Goal: Task Accomplishment & Management: Use online tool/utility

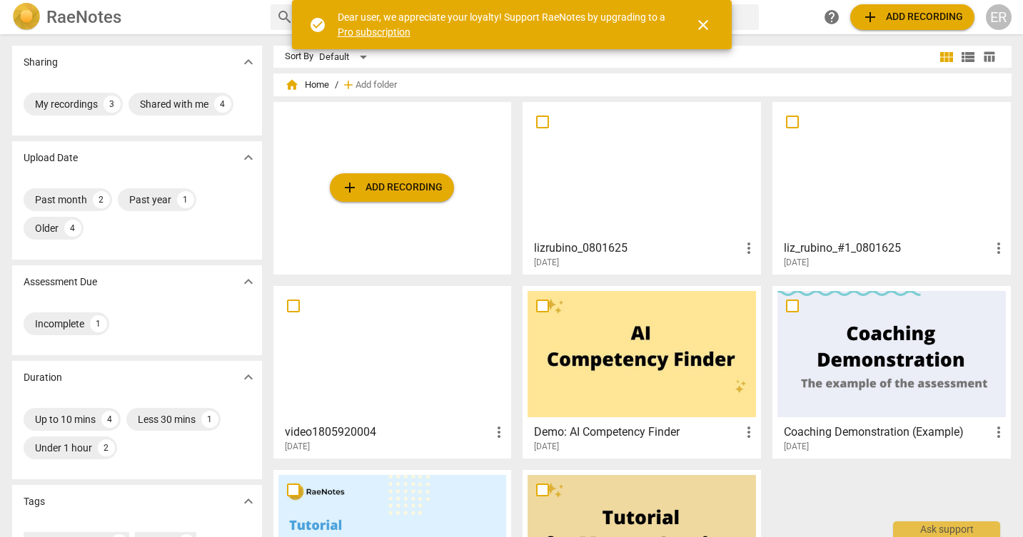
click at [390, 182] on span "add Add recording" at bounding box center [391, 187] width 101 height 17
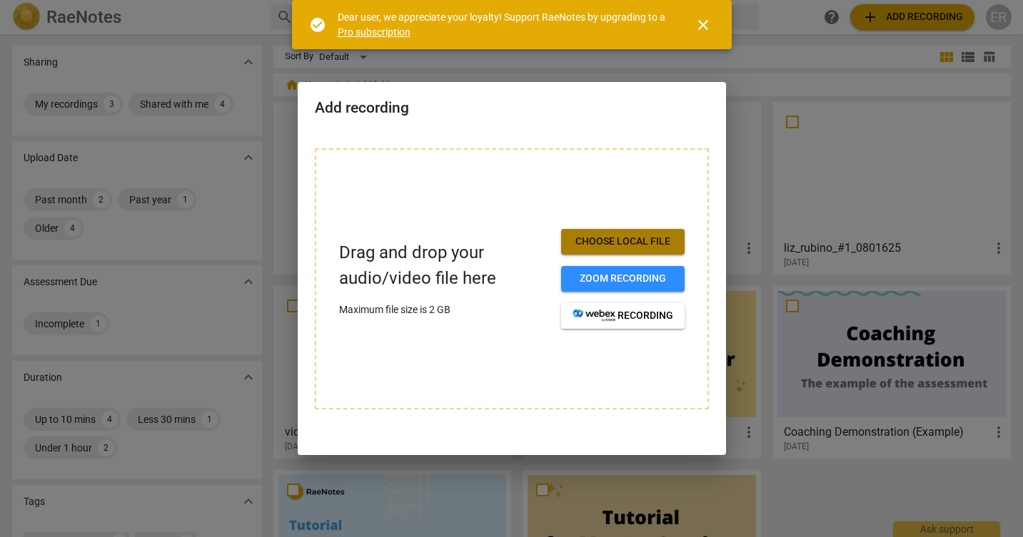
click at [630, 246] on span "Choose local file" at bounding box center [622, 242] width 101 height 14
click at [859, 435] on div at bounding box center [511, 268] width 1023 height 537
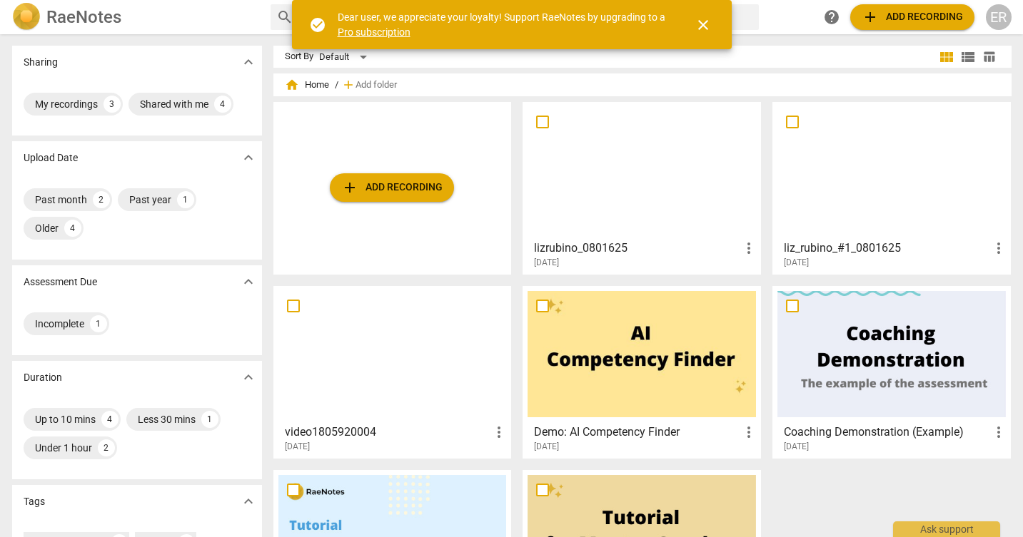
click at [372, 182] on span "add Add recording" at bounding box center [391, 187] width 101 height 17
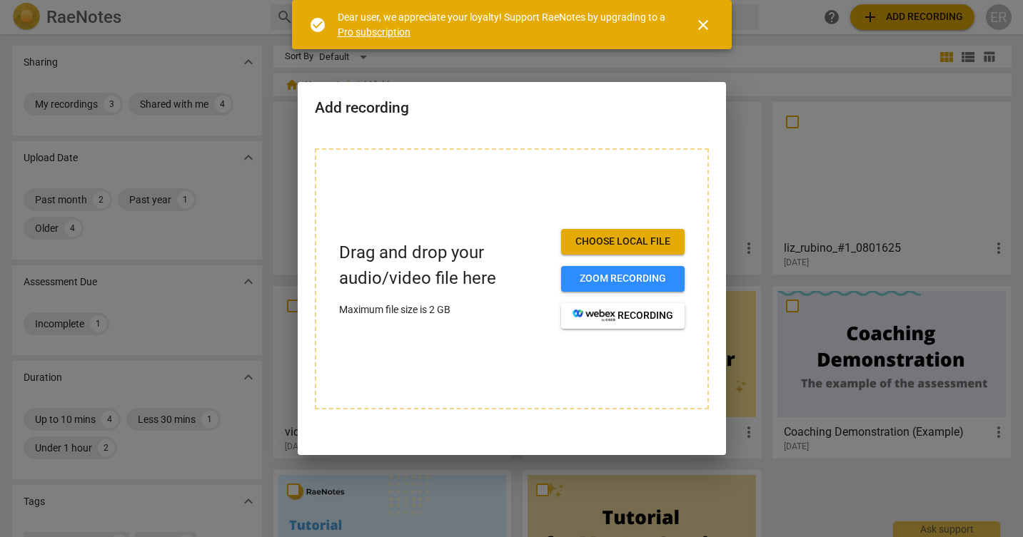
click at [604, 237] on span "Choose local file" at bounding box center [622, 242] width 101 height 14
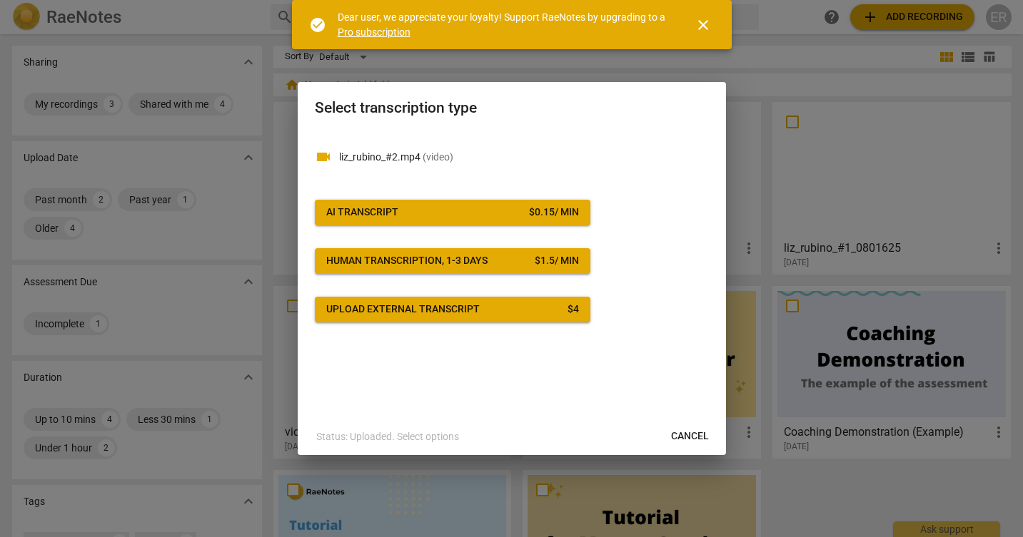
click at [489, 213] on span "AI Transcript $ 0.15 / min" at bounding box center [452, 213] width 253 height 14
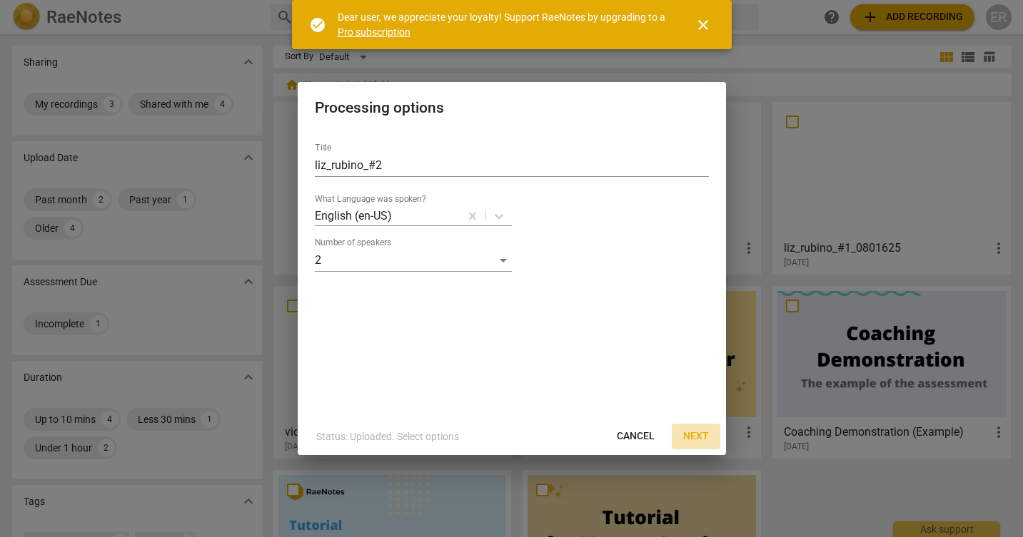
click at [697, 440] on span "Next" at bounding box center [696, 437] width 26 height 14
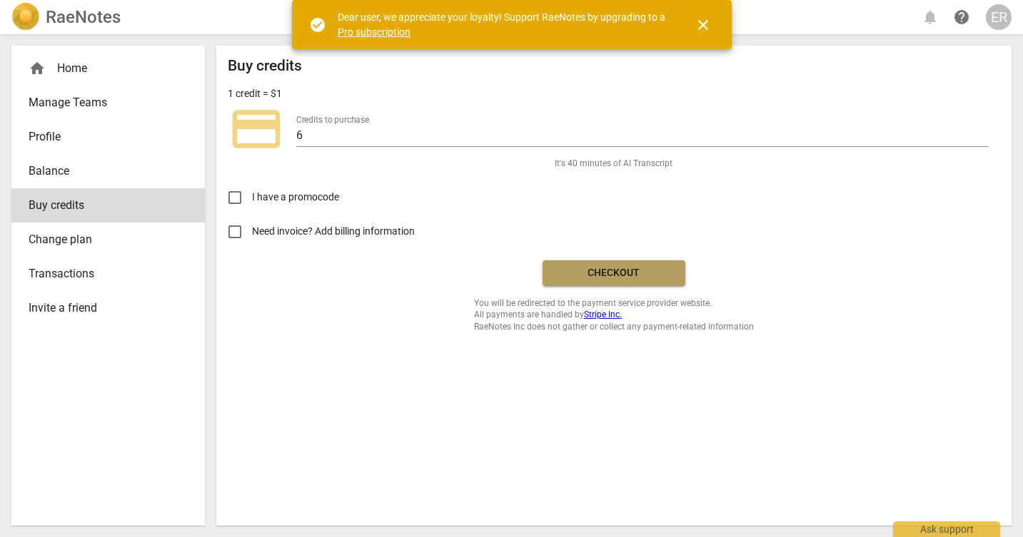
click at [612, 276] on span "Checkout" at bounding box center [614, 273] width 120 height 14
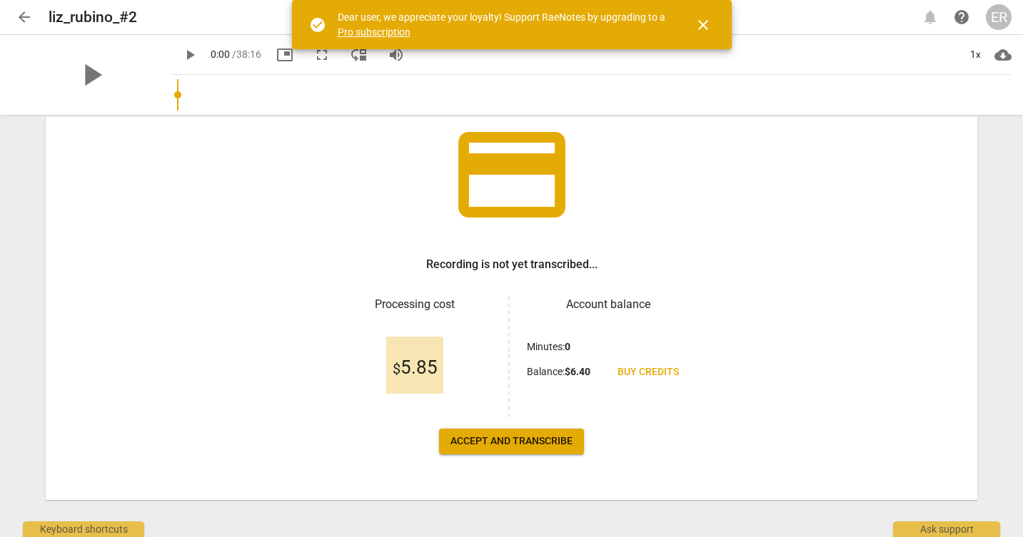
scroll to position [106, 0]
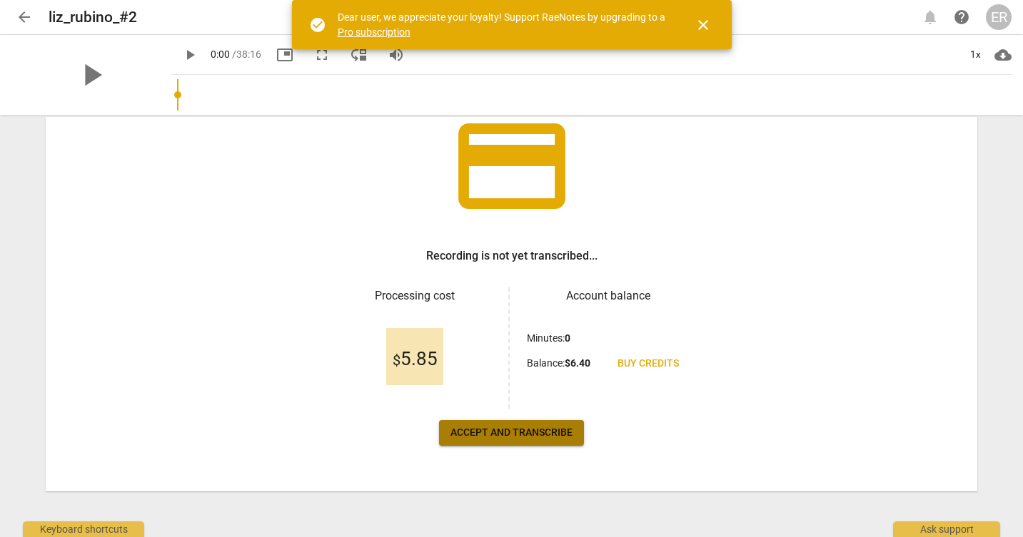
click at [525, 430] on span "Accept and transcribe" at bounding box center [511, 433] width 122 height 14
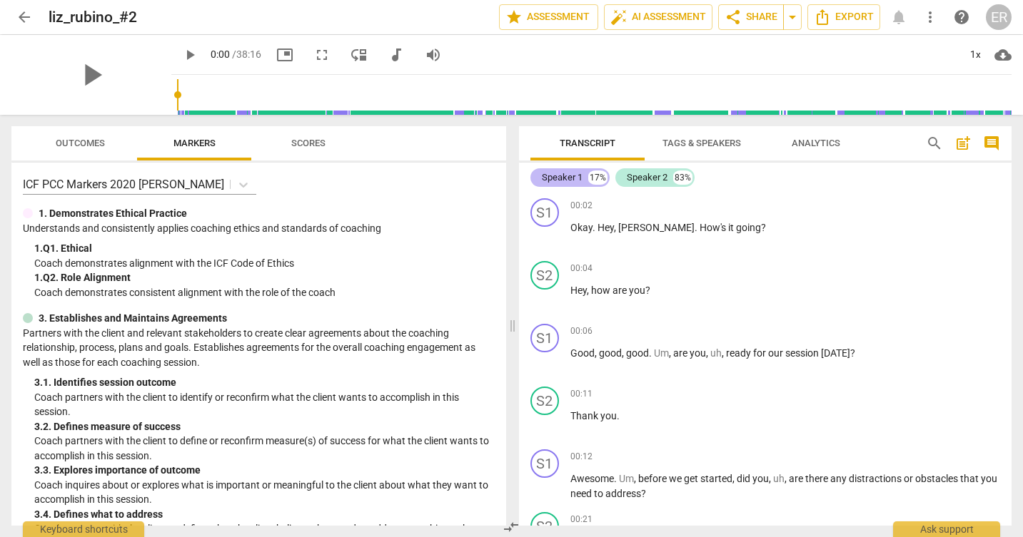
click at [562, 178] on div "Speaker 1" at bounding box center [562, 178] width 41 height 14
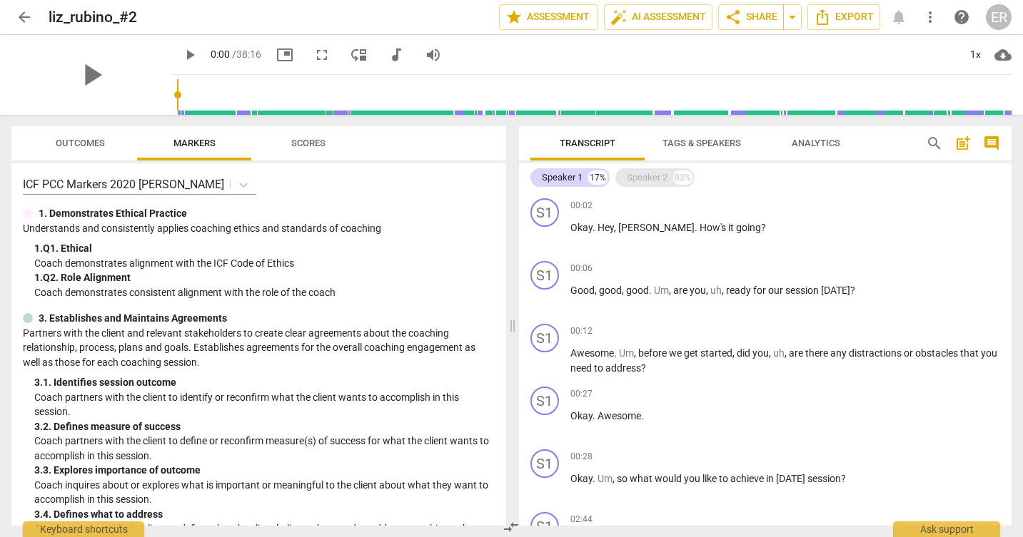
click at [652, 176] on div "Speaker 2" at bounding box center [647, 178] width 41 height 14
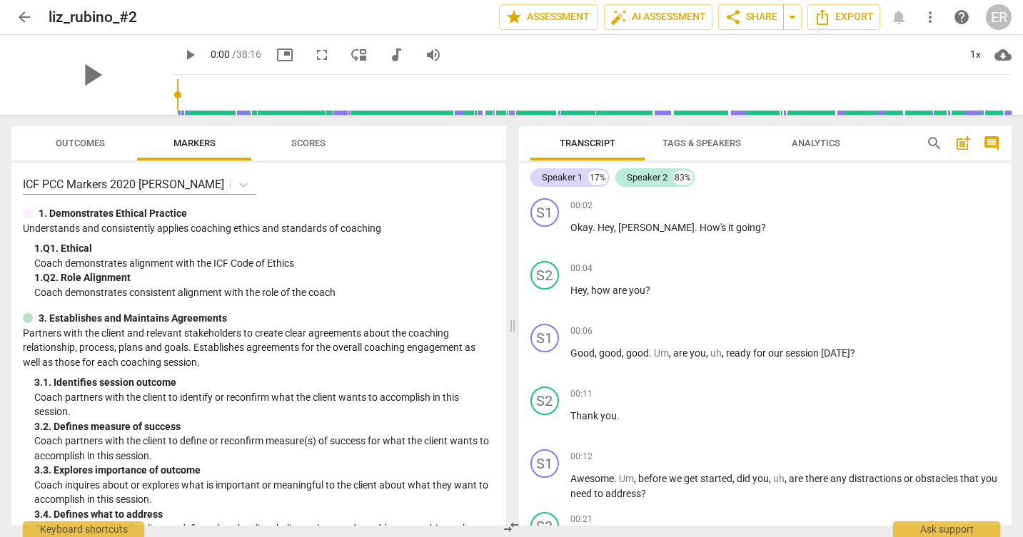
click at [686, 138] on span "Tags & Speakers" at bounding box center [701, 143] width 79 height 11
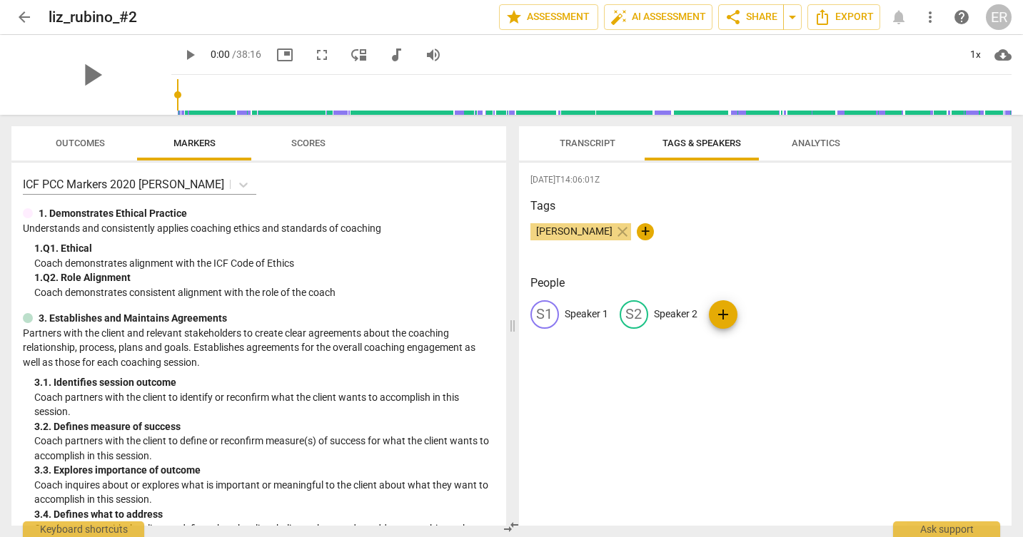
click at [581, 313] on p "Speaker 1" at bounding box center [587, 314] width 44 height 15
click at [647, 236] on span "+" at bounding box center [645, 231] width 17 height 17
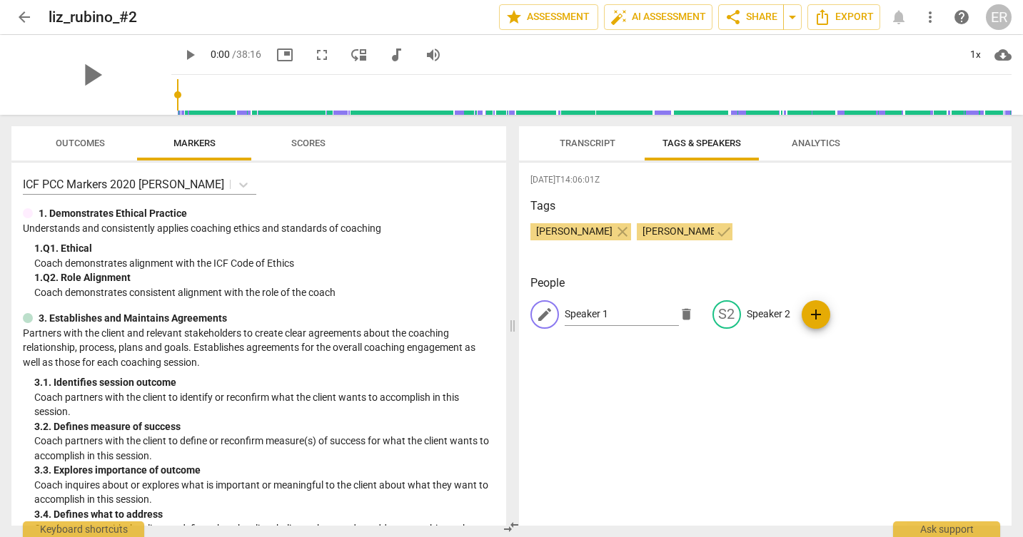
type input "[PERSON_NAME]"
click at [769, 263] on div "[DATE]T14:06:01Z Tags [PERSON_NAME] close [PERSON_NAME] check People edit Speak…" at bounding box center [765, 344] width 493 height 363
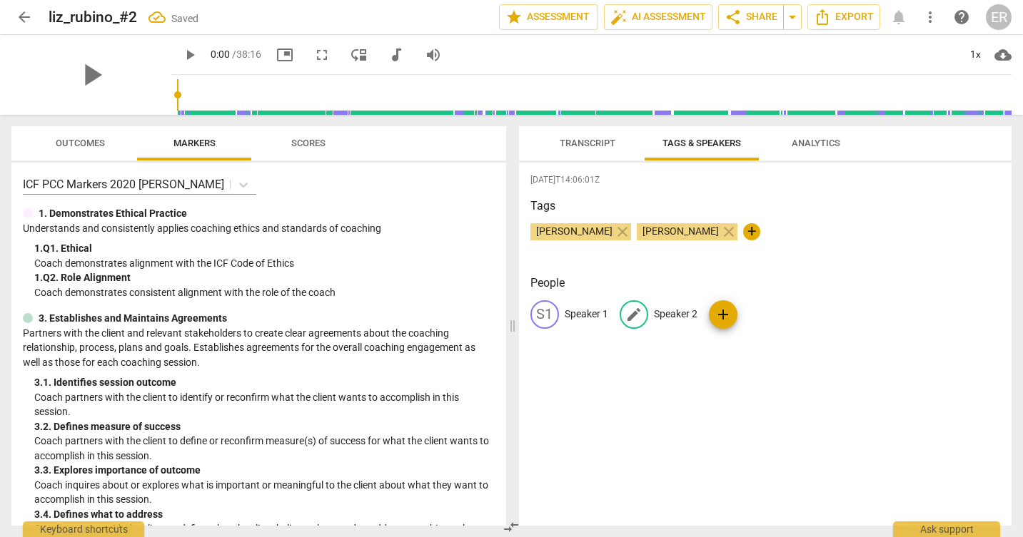
click at [674, 317] on p "Speaker 2" at bounding box center [676, 314] width 44 height 15
click at [674, 236] on span "[PERSON_NAME]" at bounding box center [681, 231] width 88 height 11
click at [676, 305] on div "edit Speaker 2" at bounding box center [659, 314] width 78 height 29
type input "[PERSON_NAME]"
click at [579, 310] on p "Speaker 1" at bounding box center [587, 314] width 44 height 15
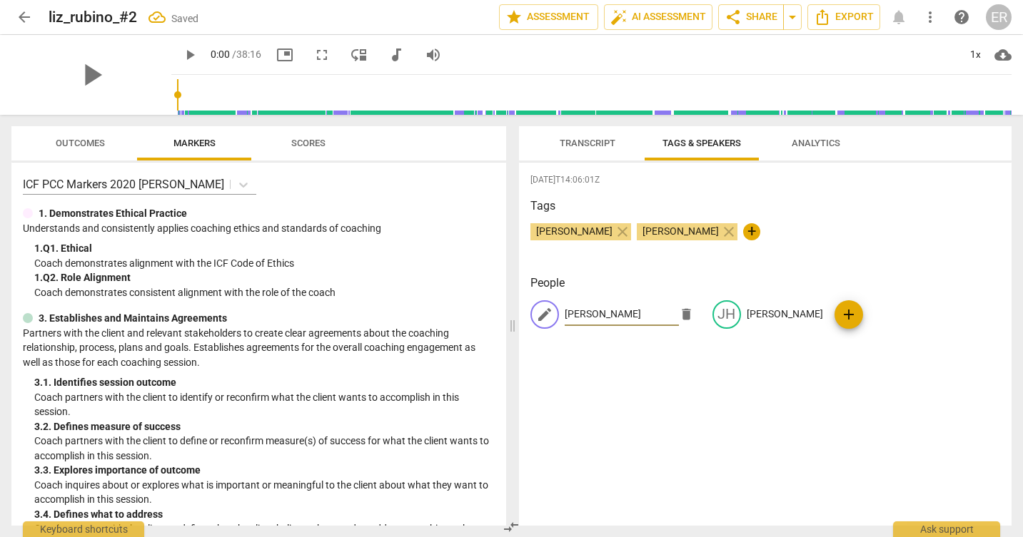
type input "[PERSON_NAME]"
click at [864, 450] on div "[DATE]T14:06:01Z Tags [PERSON_NAME] close [PERSON_NAME] close + People edit [PE…" at bounding box center [765, 344] width 493 height 363
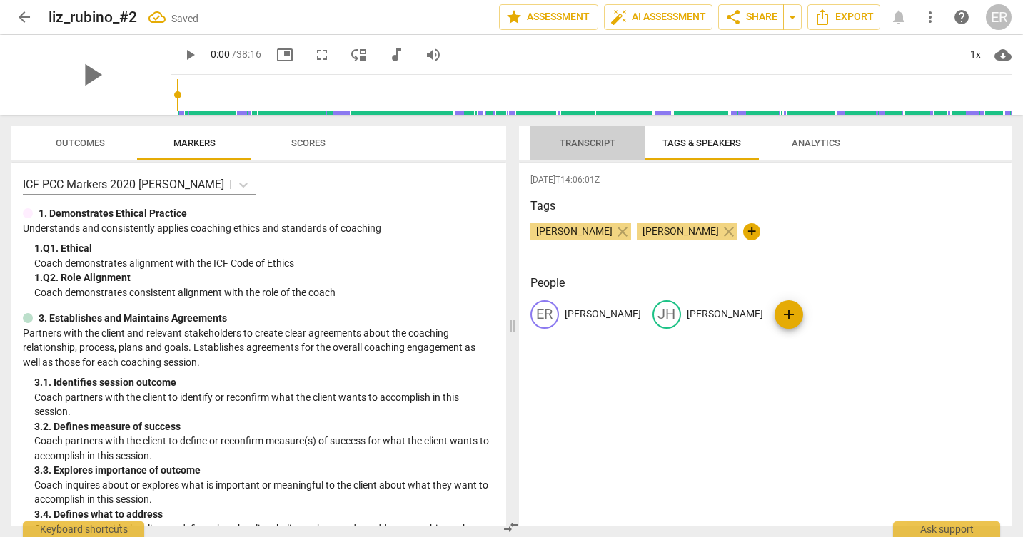
click at [577, 142] on span "Transcript" at bounding box center [588, 143] width 56 height 11
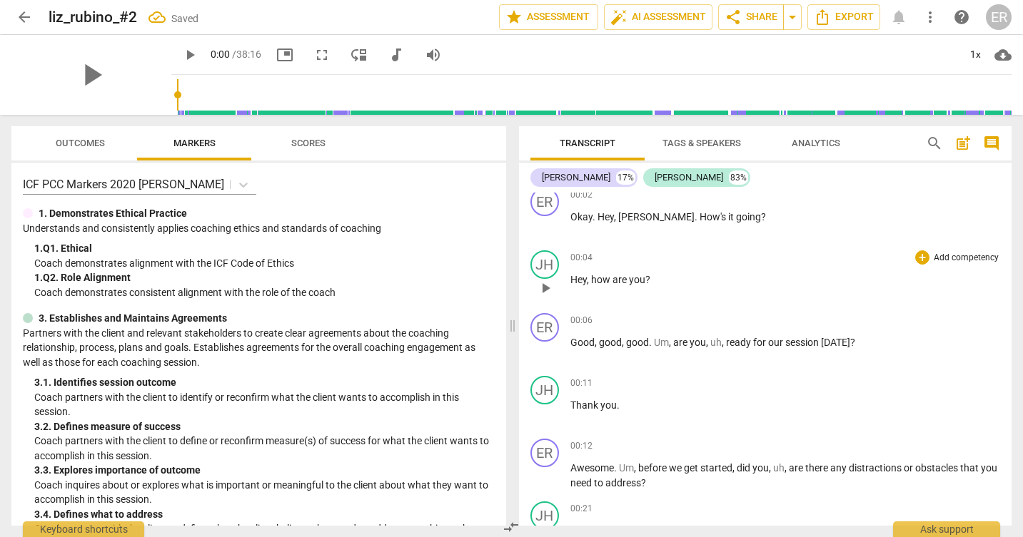
scroll to position [0, 0]
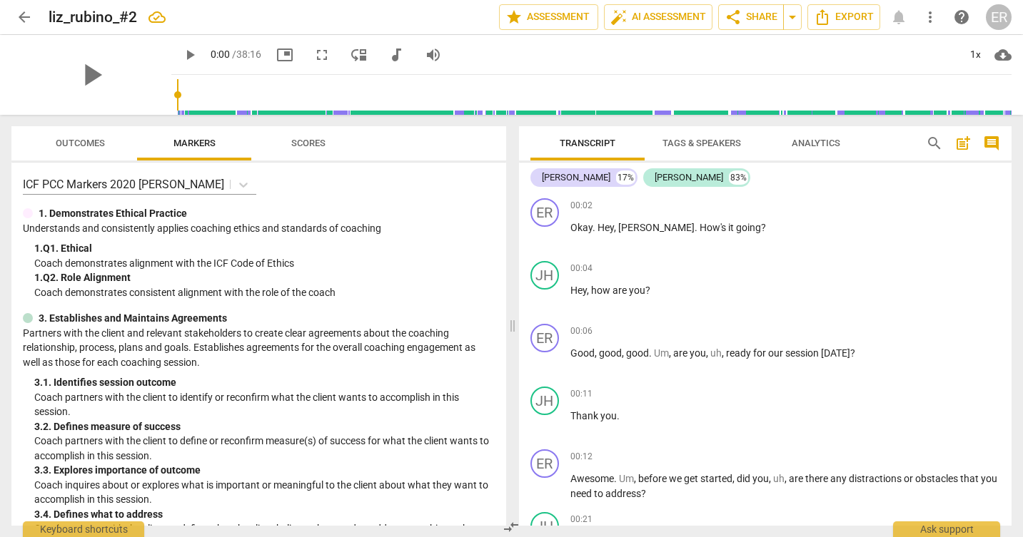
click at [797, 142] on span "Analytics" at bounding box center [816, 143] width 49 height 11
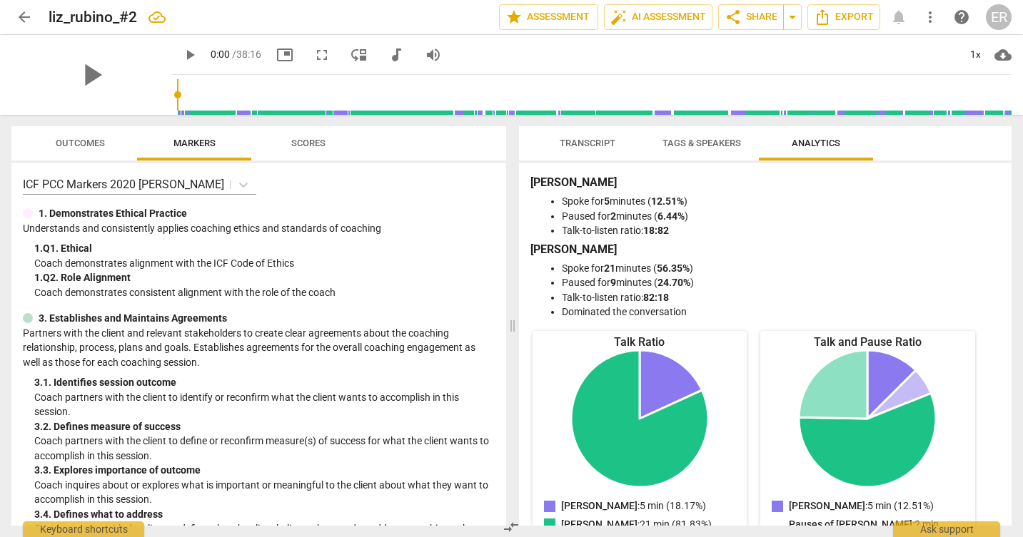
click at [84, 145] on span "Outcomes" at bounding box center [80, 143] width 49 height 11
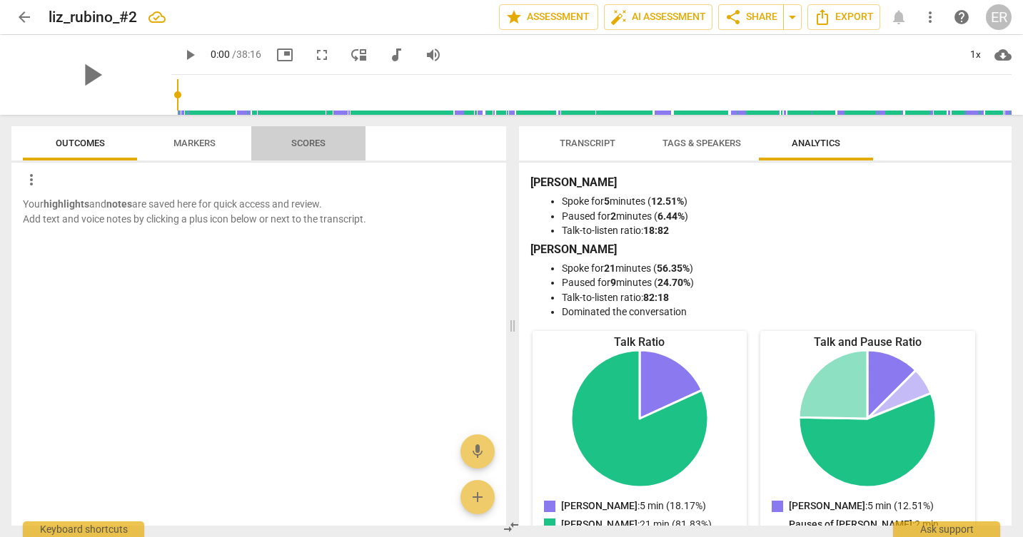
click at [312, 148] on span "Scores" at bounding box center [308, 143] width 69 height 19
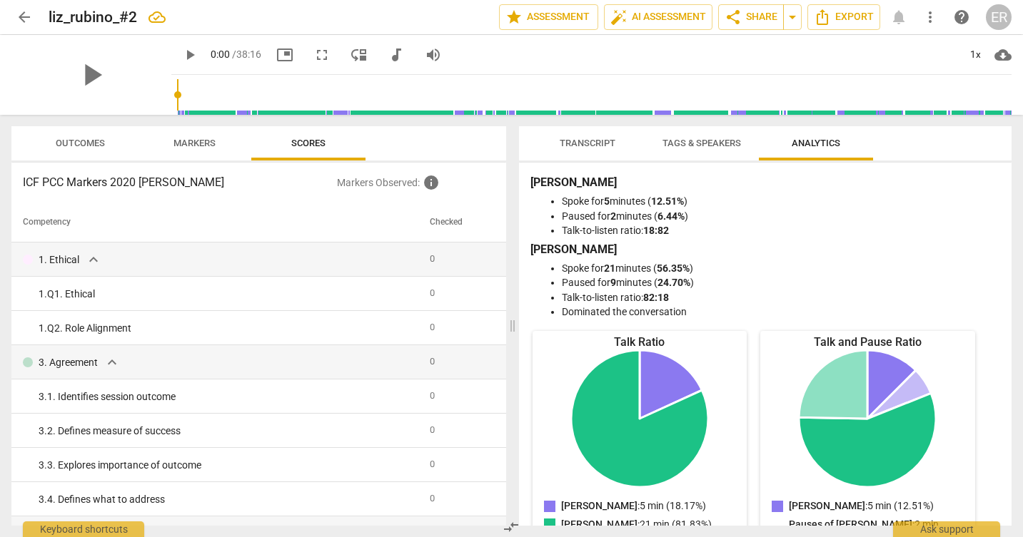
click at [178, 139] on span "Markers" at bounding box center [194, 143] width 42 height 11
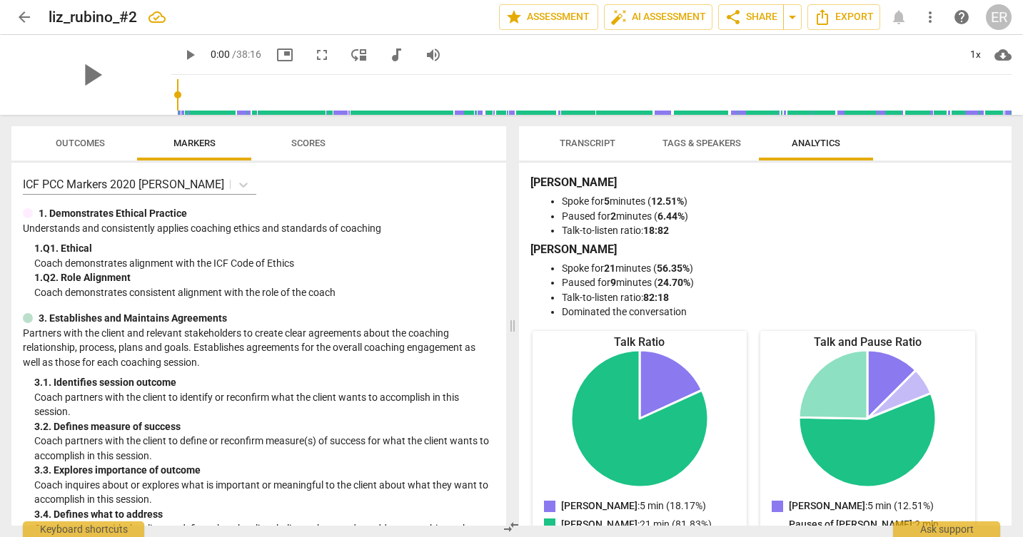
click at [71, 144] on span "Outcomes" at bounding box center [80, 143] width 49 height 11
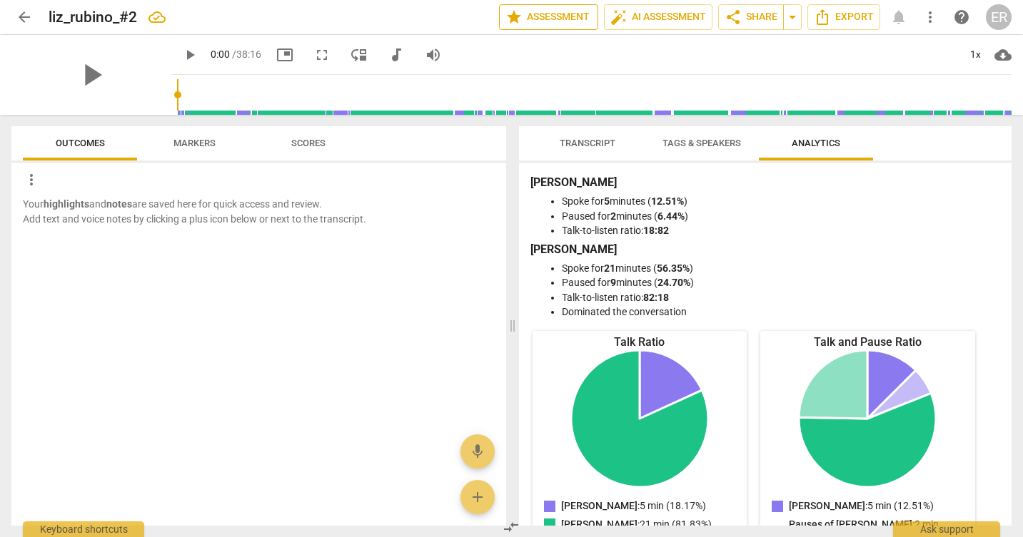
click at [541, 16] on span "star Assessment" at bounding box center [548, 17] width 86 height 17
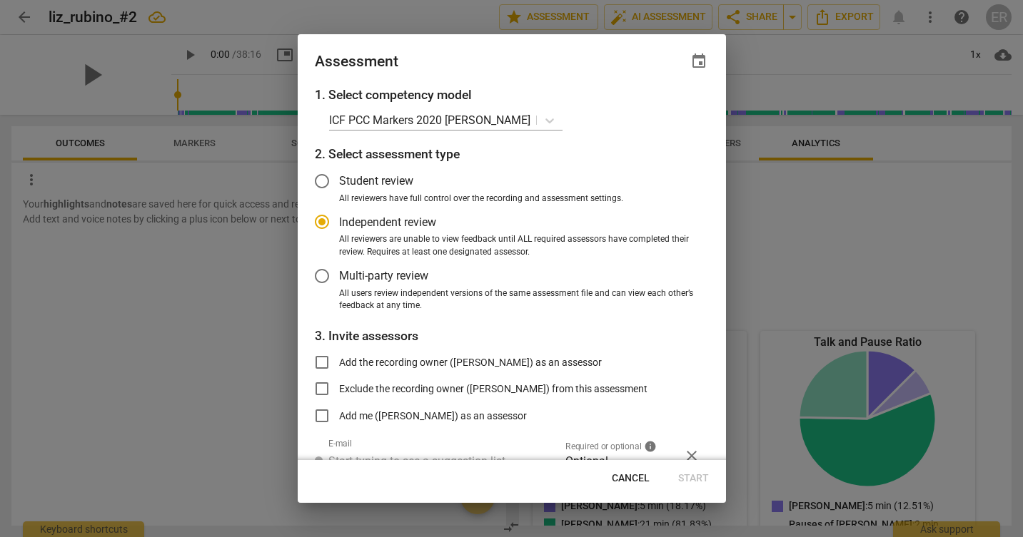
radio input "false"
click at [320, 362] on input "Add the recording owner ([PERSON_NAME]) as an assessor" at bounding box center [322, 362] width 34 height 34
checkbox input "true"
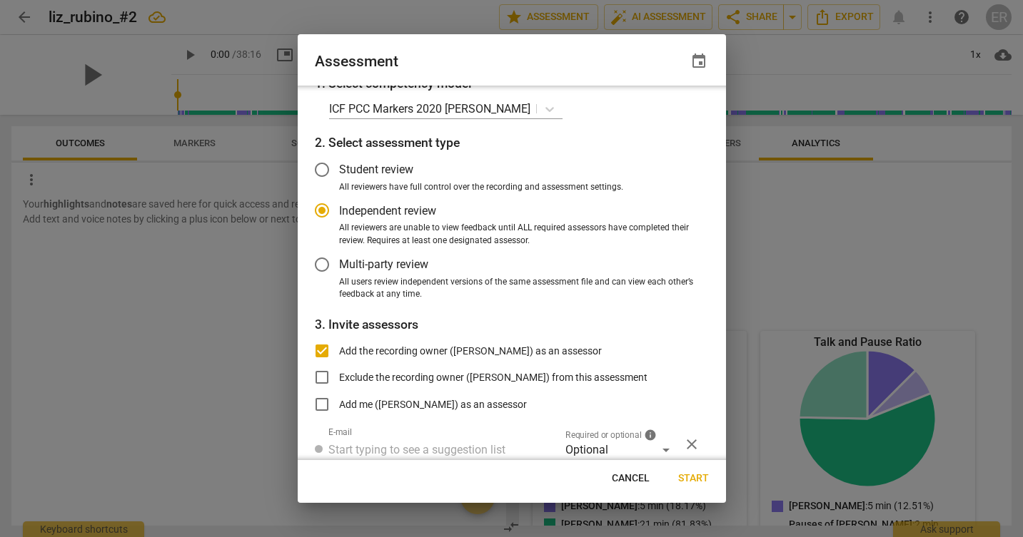
scroll to position [33, 0]
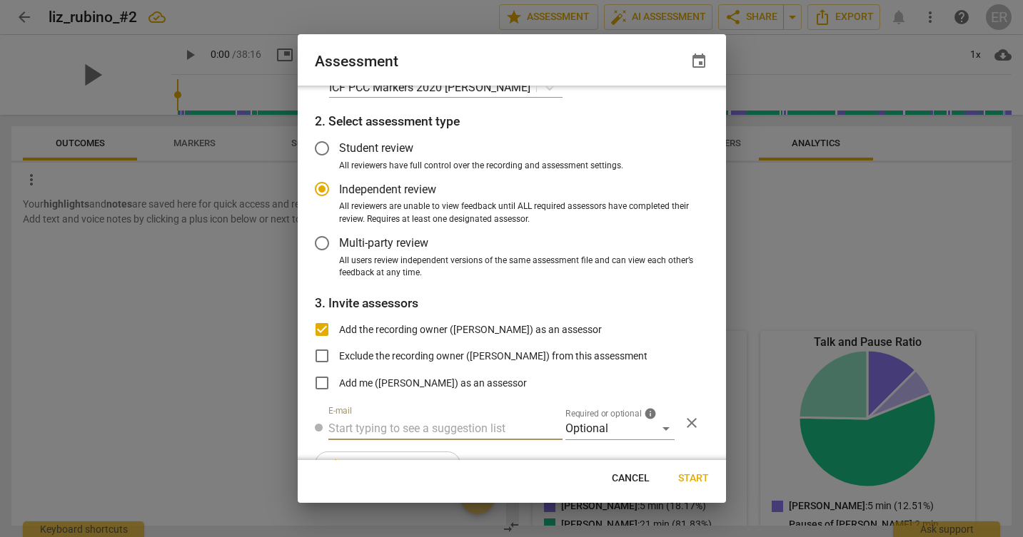
click at [351, 423] on input "text" at bounding box center [445, 429] width 234 height 23
radio input "false"
paste input "[PERSON_NAME][EMAIL_ADDRESS][DOMAIN_NAME]"
type input "[PERSON_NAME][EMAIL_ADDRESS][DOMAIN_NAME]"
click at [691, 318] on div "Add the recording owner ([PERSON_NAME]) as an assessor Exclude the recording ow…" at bounding box center [512, 357] width 394 height 88
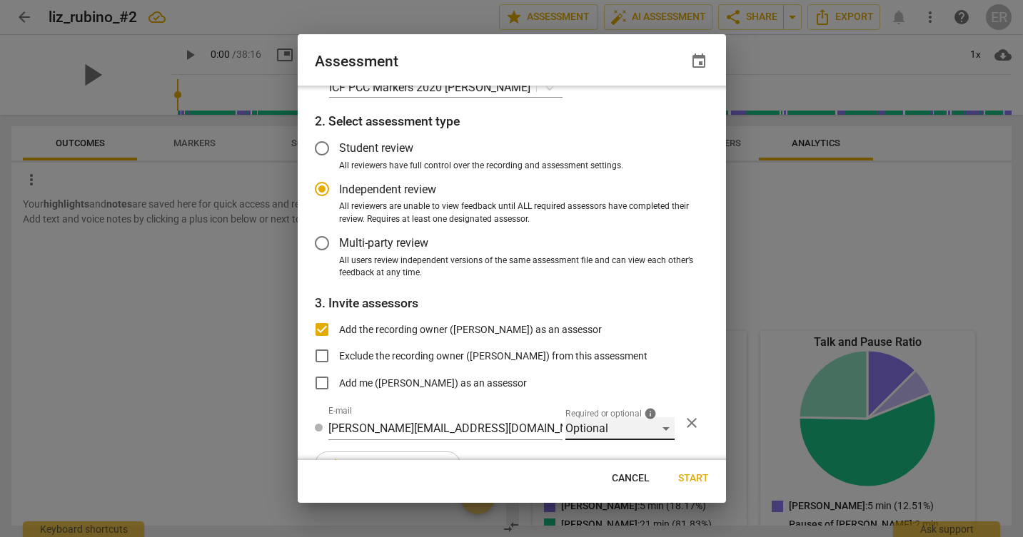
click at [661, 430] on div "Optional" at bounding box center [619, 429] width 109 height 23
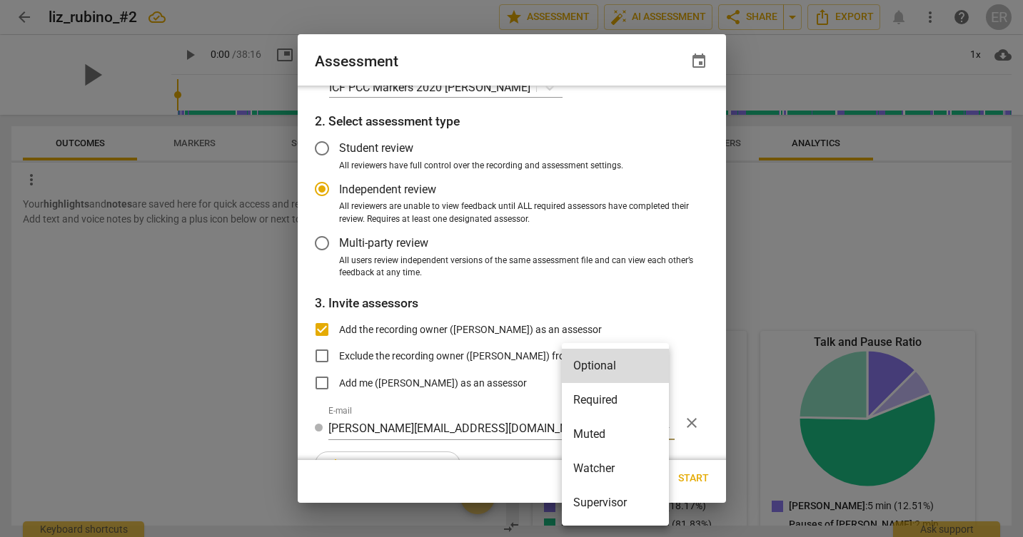
click at [703, 328] on div at bounding box center [511, 268] width 1023 height 537
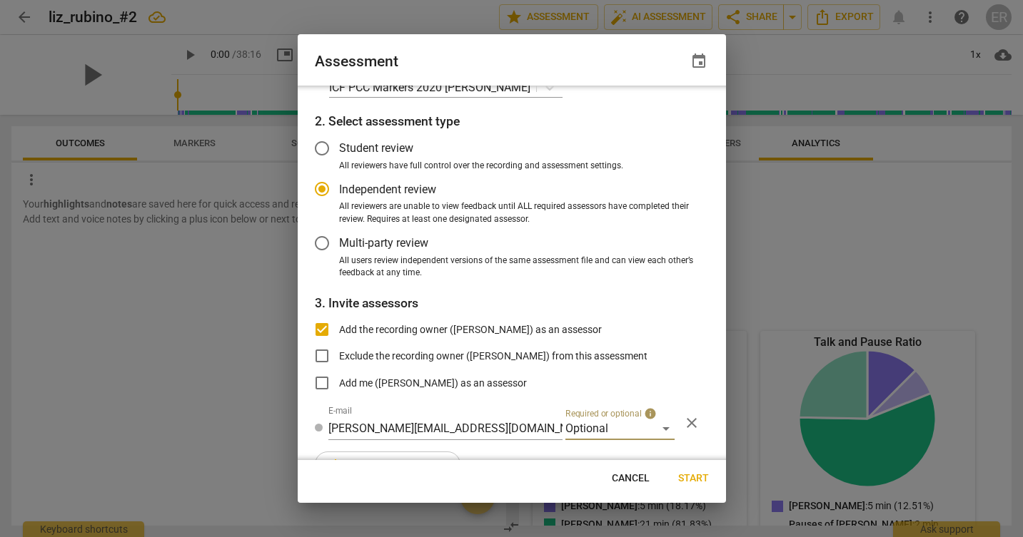
click at [620, 488] on button "Cancel" at bounding box center [630, 479] width 61 height 26
radio input "false"
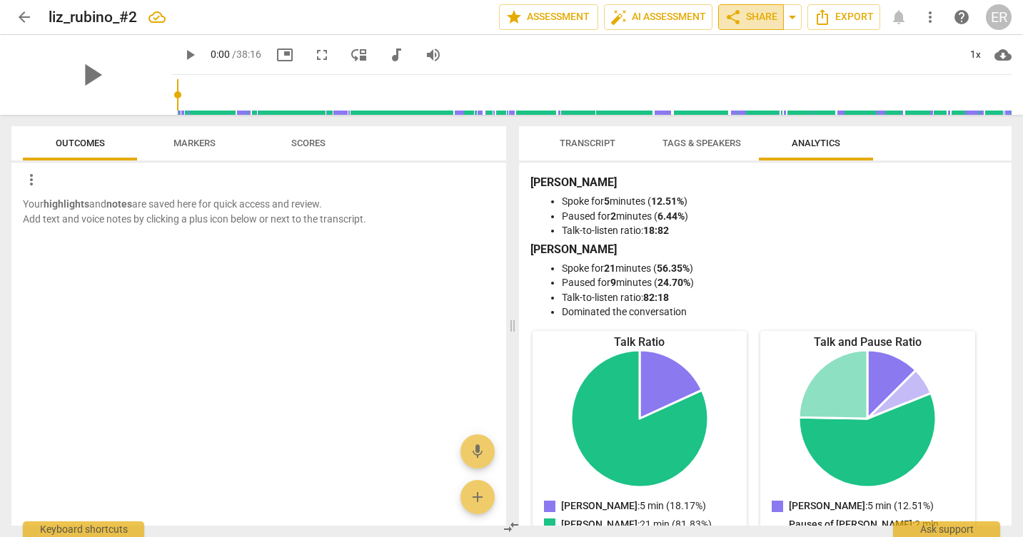
click at [744, 28] on button "share Share" at bounding box center [751, 17] width 66 height 26
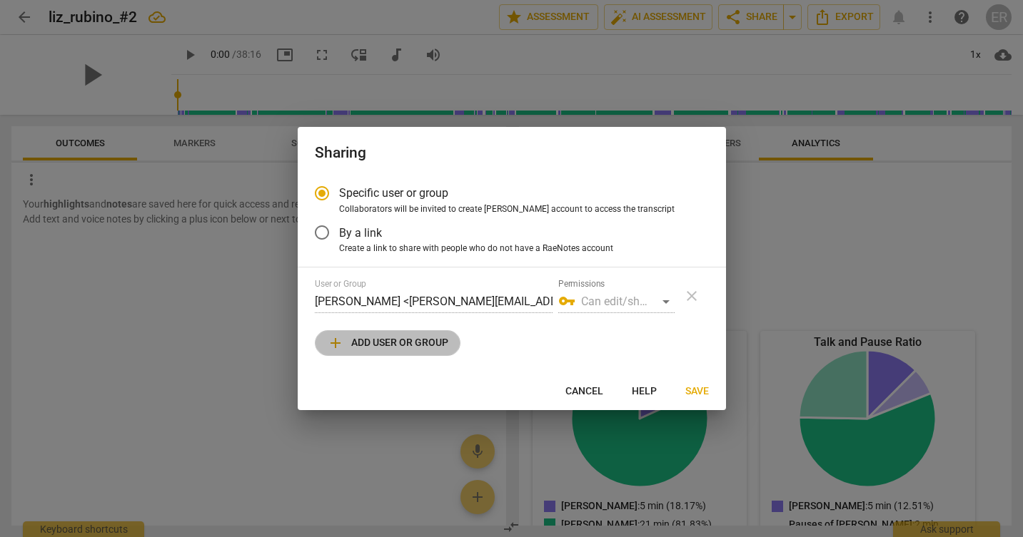
click at [395, 342] on span "add Add user or group" at bounding box center [387, 343] width 121 height 17
radio input "false"
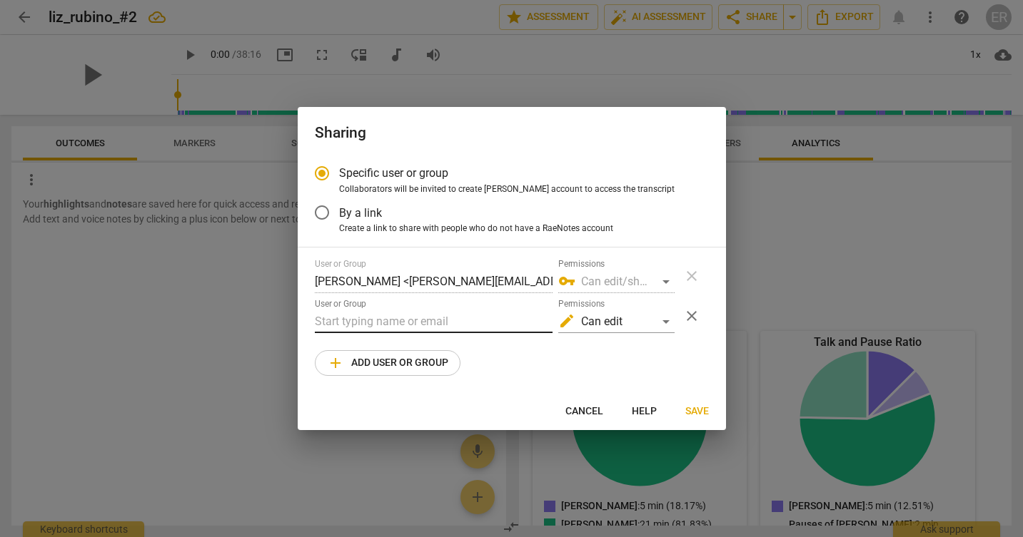
click at [402, 323] on input "text" at bounding box center [434, 321] width 238 height 23
paste input "[PERSON_NAME][EMAIL_ADDRESS][DOMAIN_NAME]"
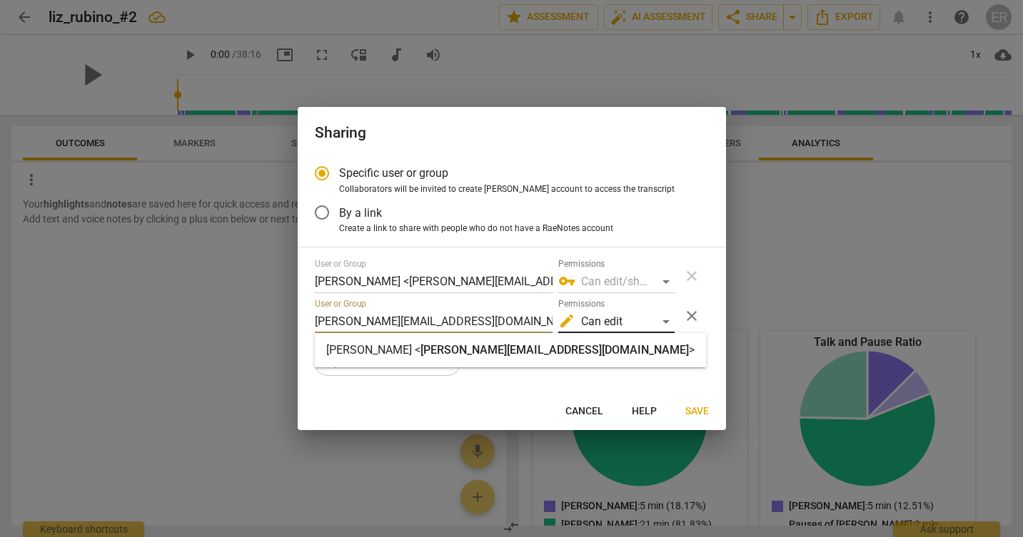
type input "[PERSON_NAME][EMAIL_ADDRESS][DOMAIN_NAME]"
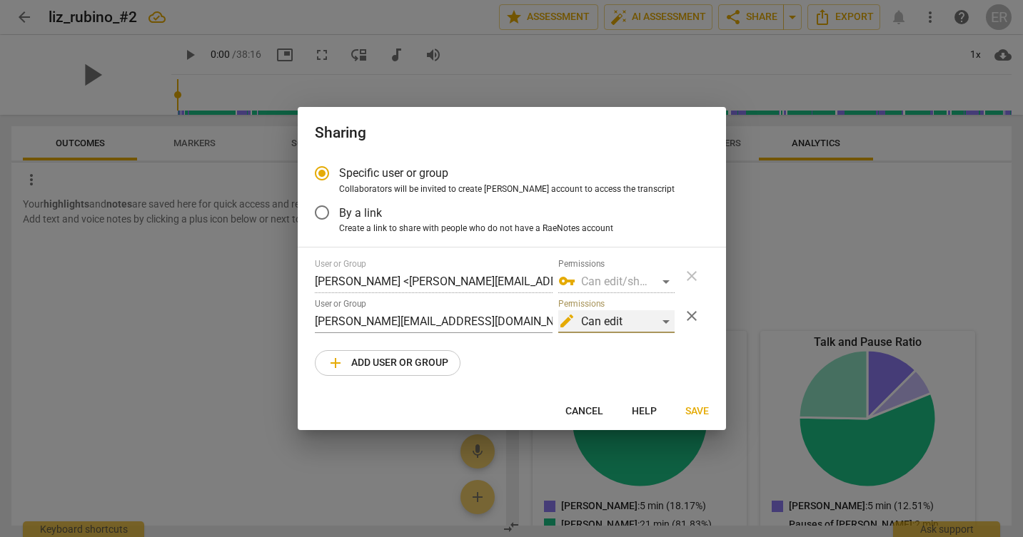
click at [642, 322] on div "edit Can edit" at bounding box center [616, 321] width 116 height 23
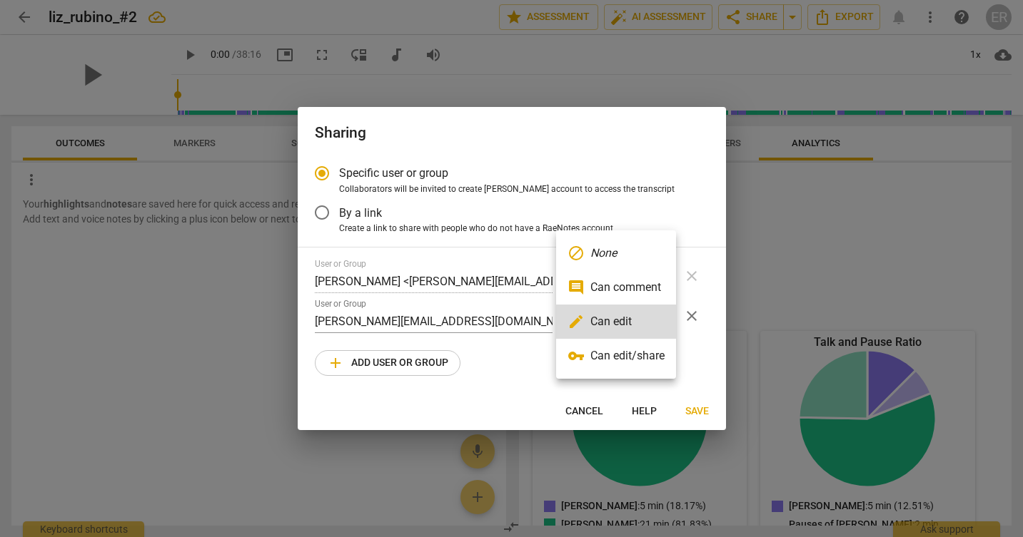
click at [640, 348] on li "vpn_key Can edit/share" at bounding box center [616, 356] width 120 height 34
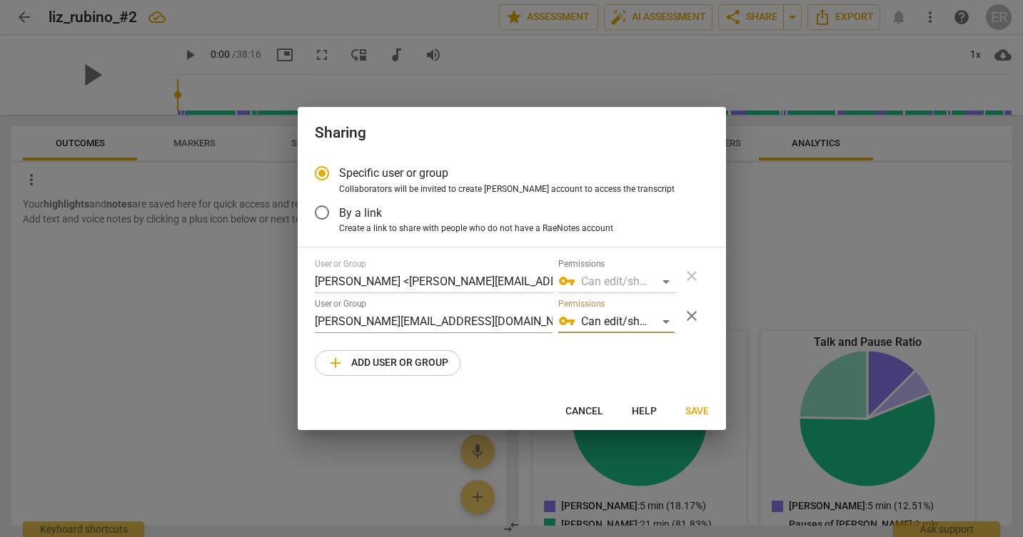
click at [532, 364] on div "User or Group [PERSON_NAME] <[PERSON_NAME][EMAIL_ADDRESS][DOMAIN_NAME]> Permiss…" at bounding box center [512, 317] width 394 height 117
click at [694, 413] on span "Save" at bounding box center [697, 412] width 24 height 14
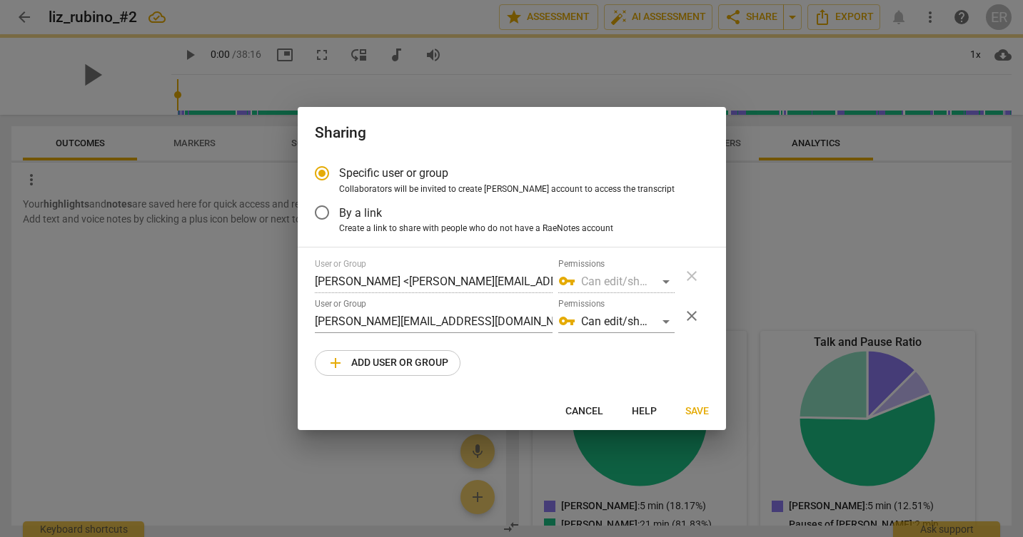
radio input "false"
type input "[PERSON_NAME] <[PERSON_NAME][EMAIL_ADDRESS][DOMAIN_NAME]>"
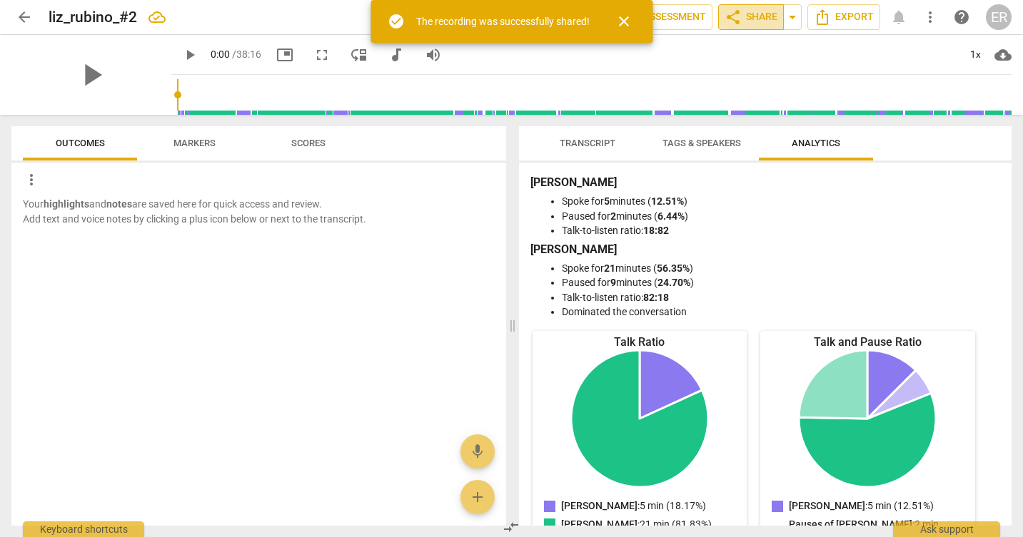
click at [757, 19] on span "share Share" at bounding box center [750, 17] width 53 height 17
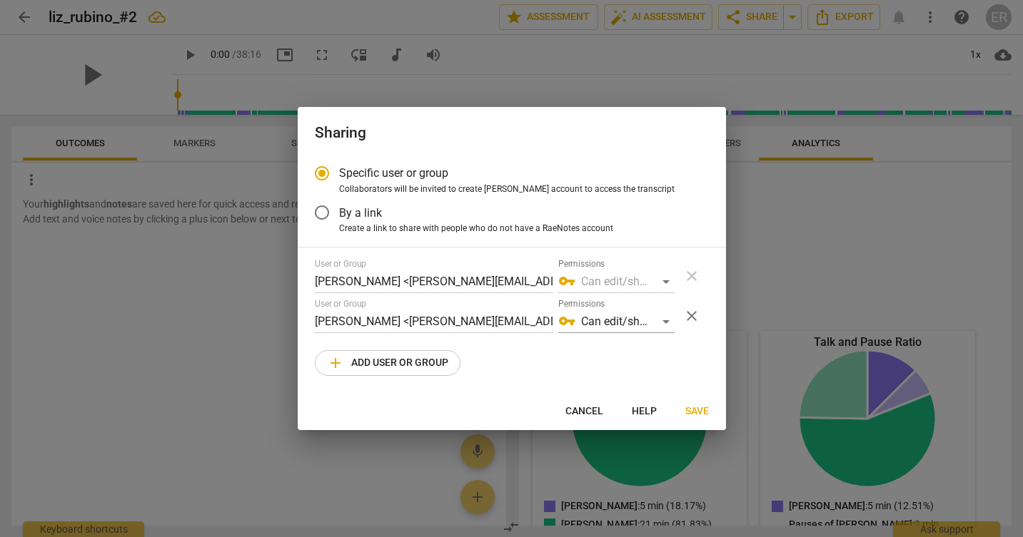
click at [668, 39] on div at bounding box center [511, 268] width 1023 height 537
radio input "false"
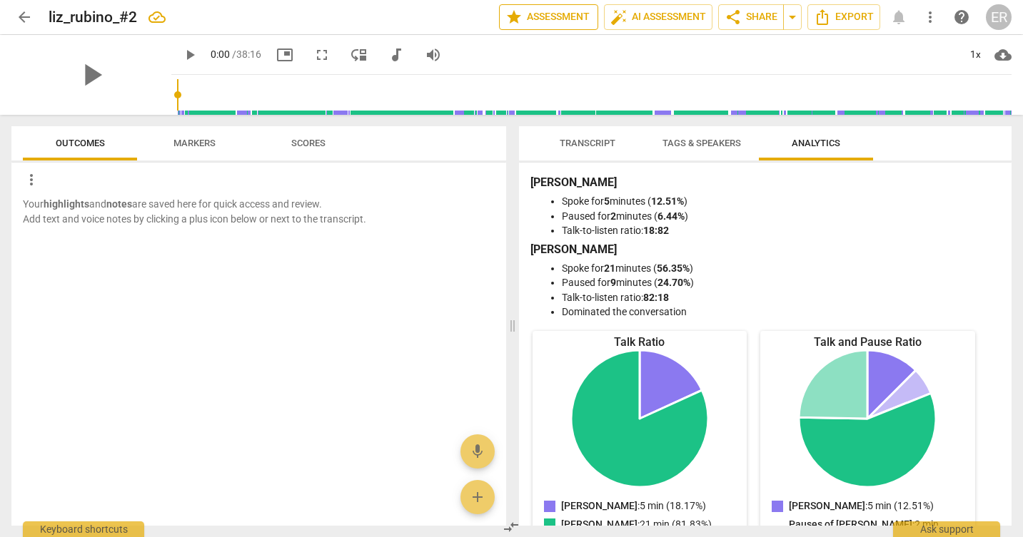
click at [532, 11] on span "star Assessment" at bounding box center [548, 17] width 86 height 17
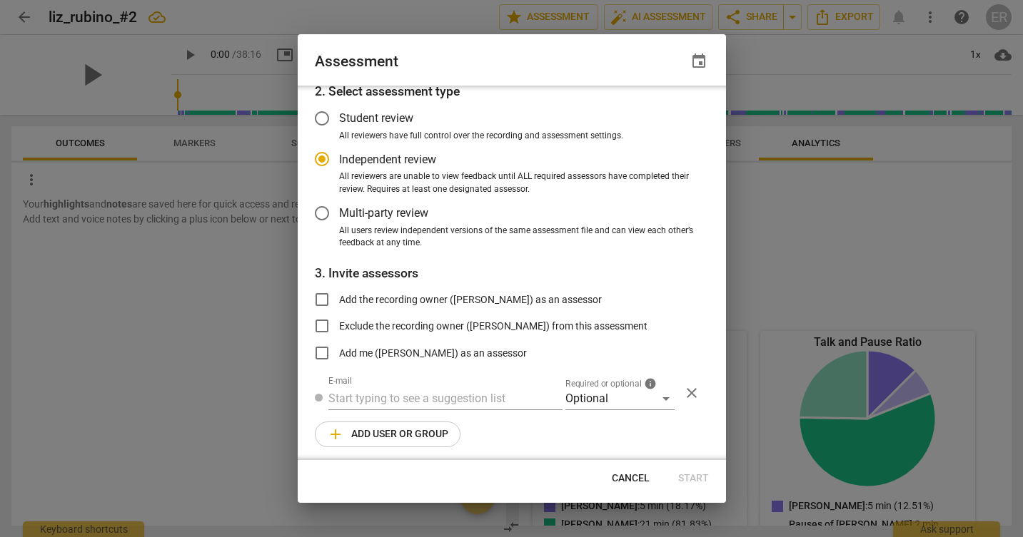
radio input "false"
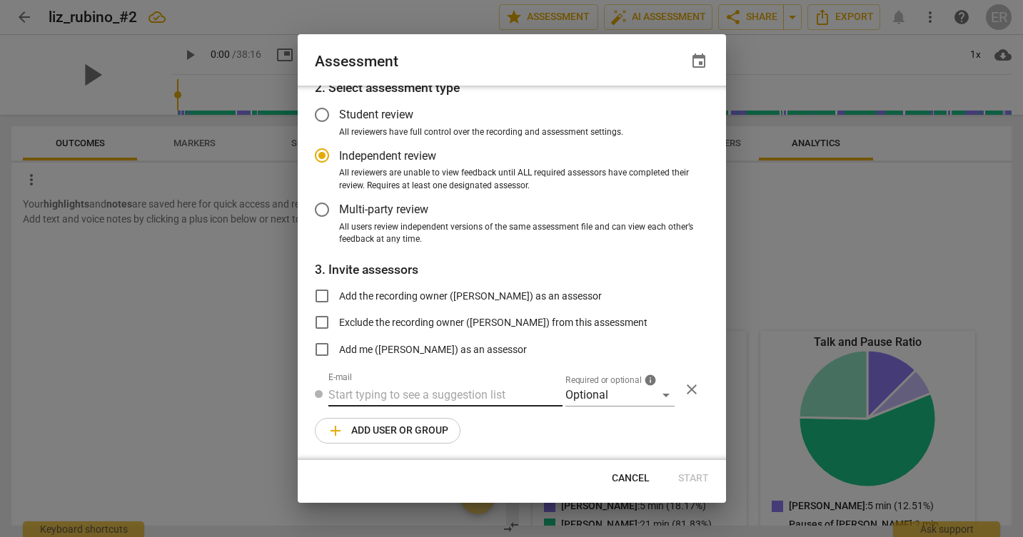
click at [378, 390] on input "text" at bounding box center [445, 395] width 234 height 23
paste input "[PERSON_NAME][EMAIL_ADDRESS][DOMAIN_NAME]"
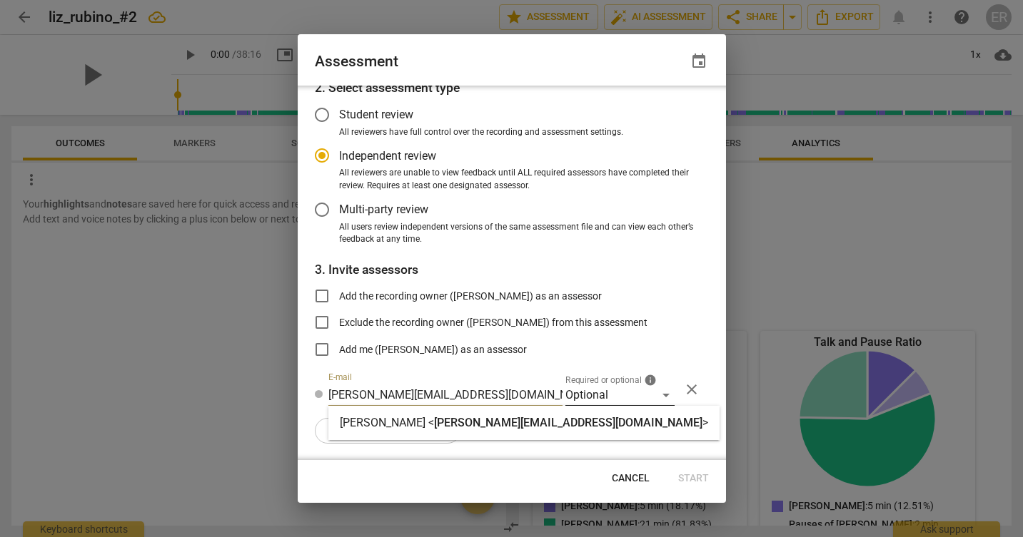
type input "[PERSON_NAME][EMAIL_ADDRESS][DOMAIN_NAME]"
click at [607, 391] on div "Optional" at bounding box center [619, 395] width 109 height 23
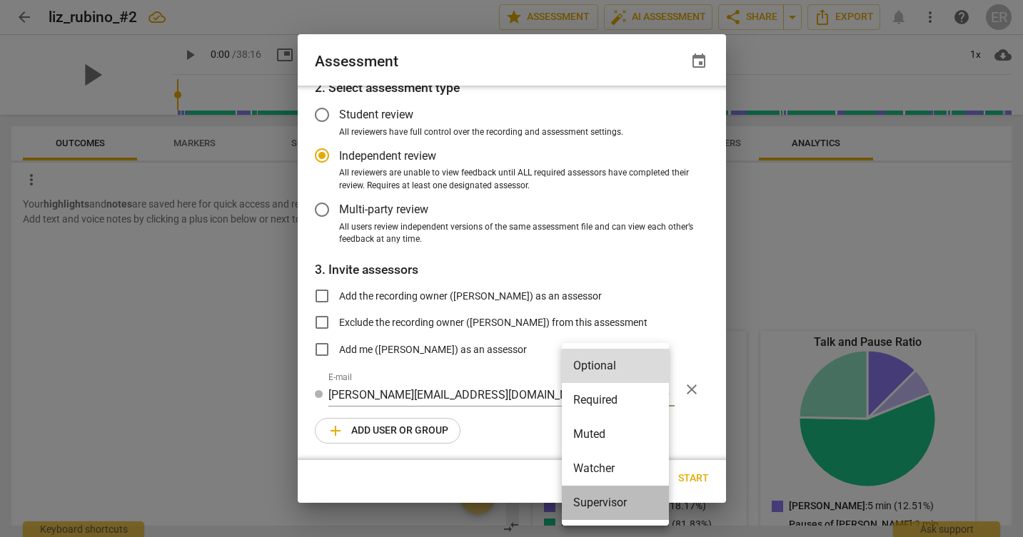
click at [616, 500] on li "Supervisor" at bounding box center [615, 503] width 107 height 34
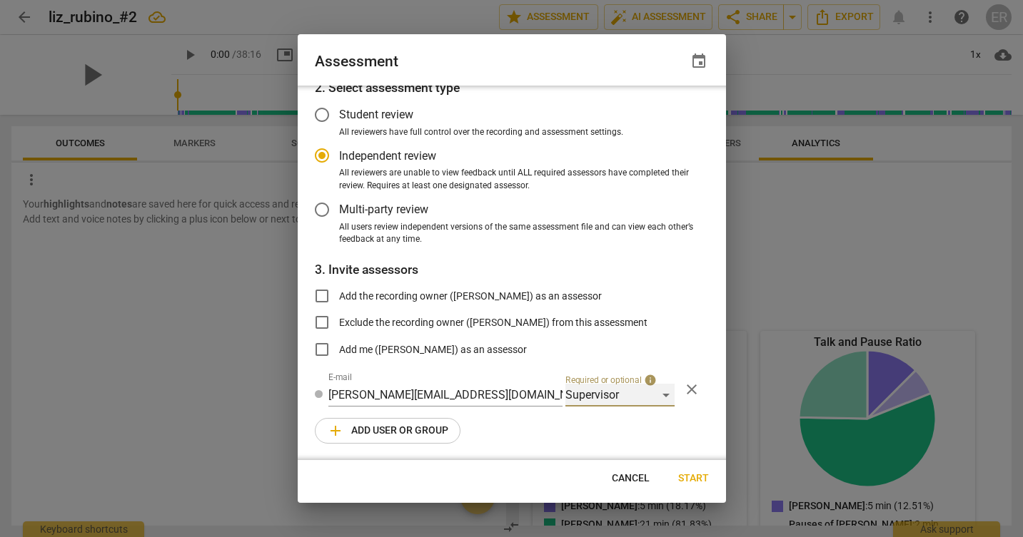
click at [622, 394] on div "Supervisor" at bounding box center [619, 395] width 109 height 23
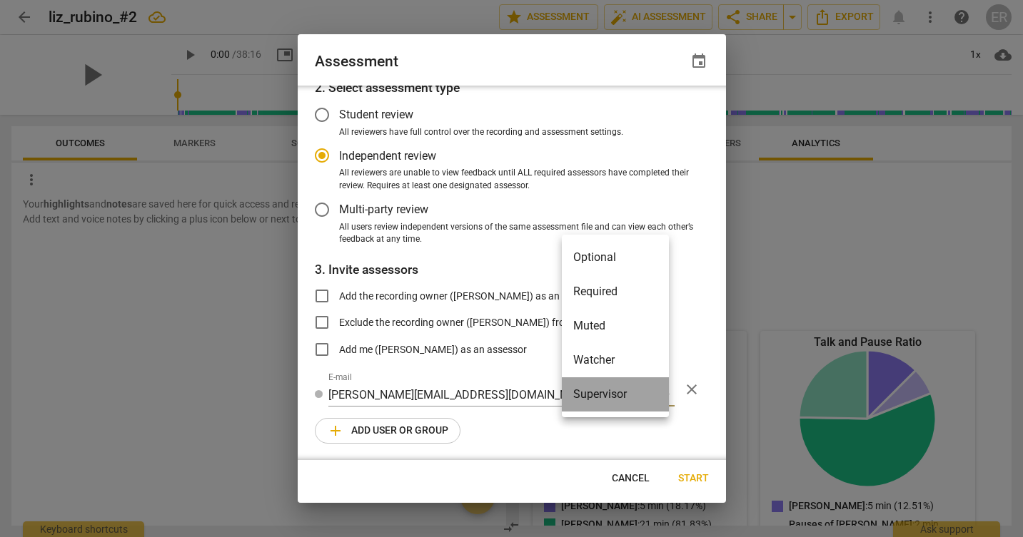
click at [622, 394] on li "Supervisor" at bounding box center [615, 395] width 107 height 34
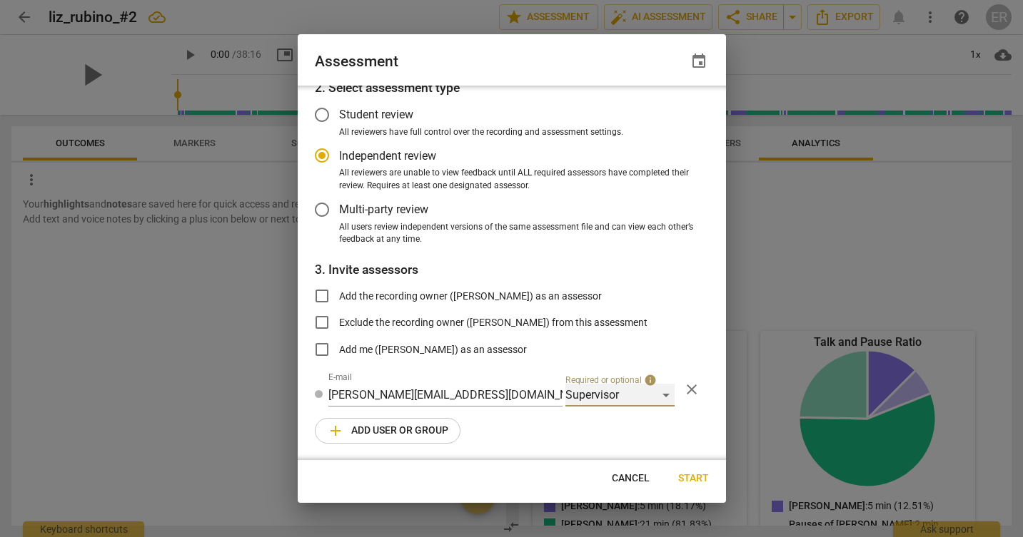
click at [614, 400] on div "Supervisor" at bounding box center [619, 395] width 109 height 23
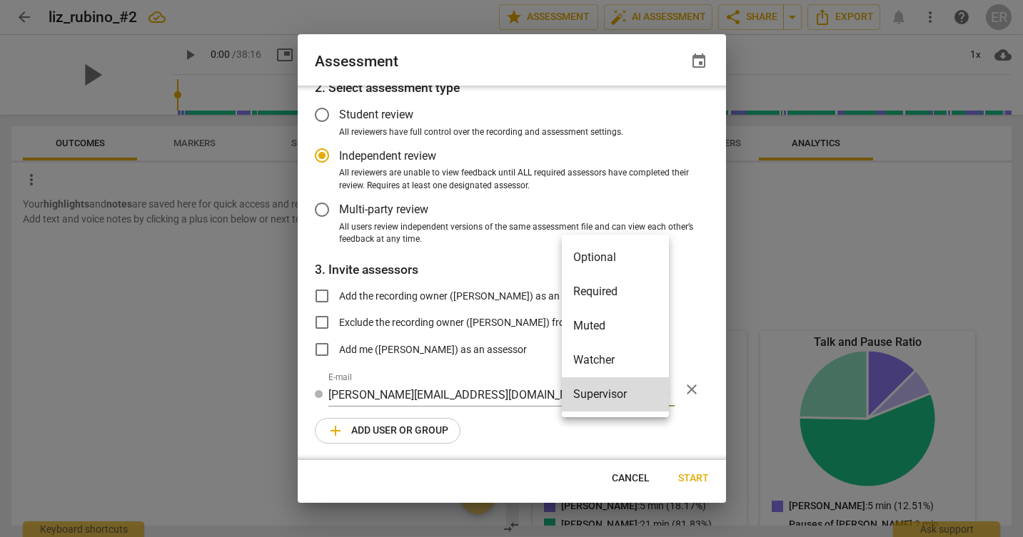
click at [602, 302] on li "Required" at bounding box center [615, 292] width 107 height 34
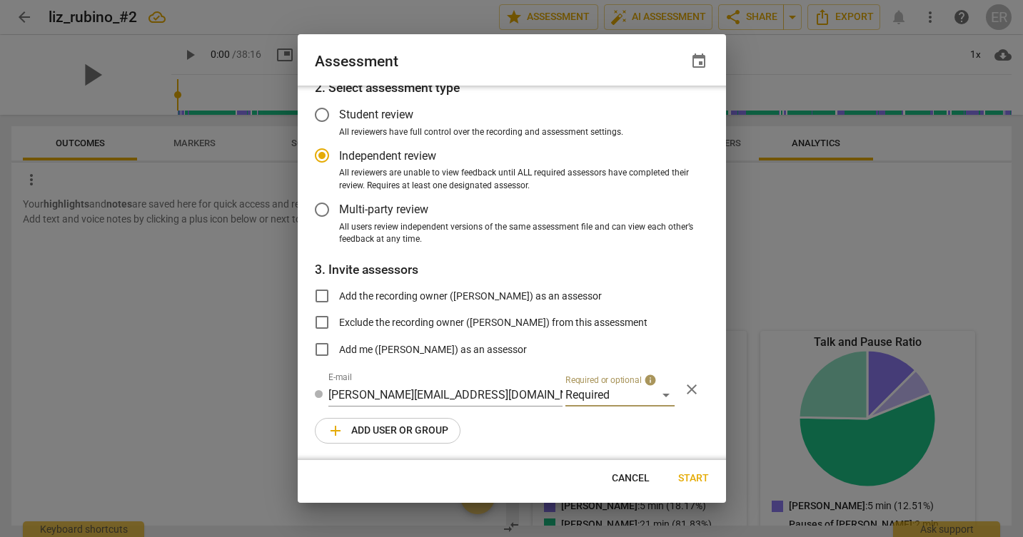
radio input "false"
click at [319, 296] on input "Add the recording owner ([PERSON_NAME]) as an assessor" at bounding box center [322, 296] width 34 height 34
checkbox input "true"
click at [697, 484] on span "Start" at bounding box center [693, 479] width 31 height 14
radio input "false"
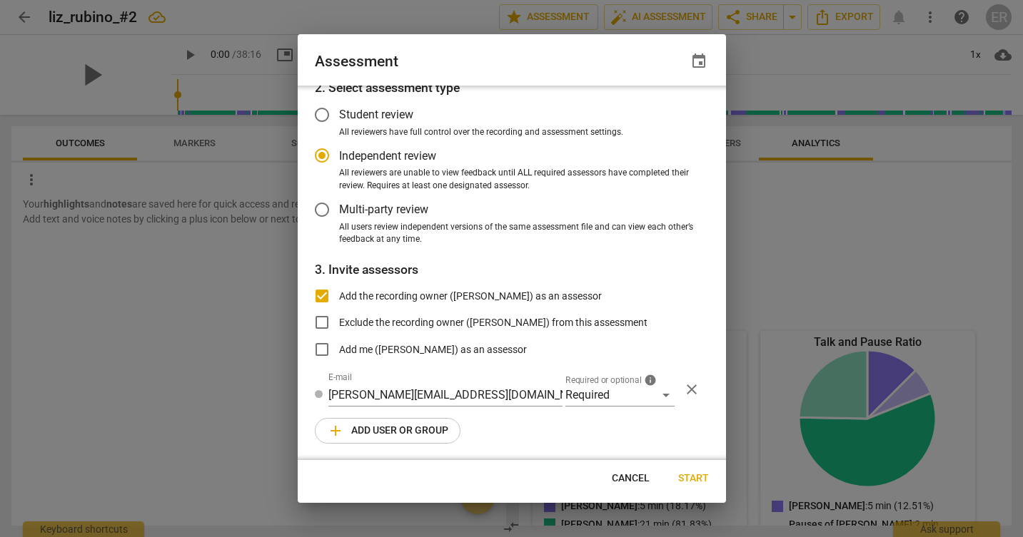
type input "[PERSON_NAME] <[PERSON_NAME][EMAIL_ADDRESS][DOMAIN_NAME]>"
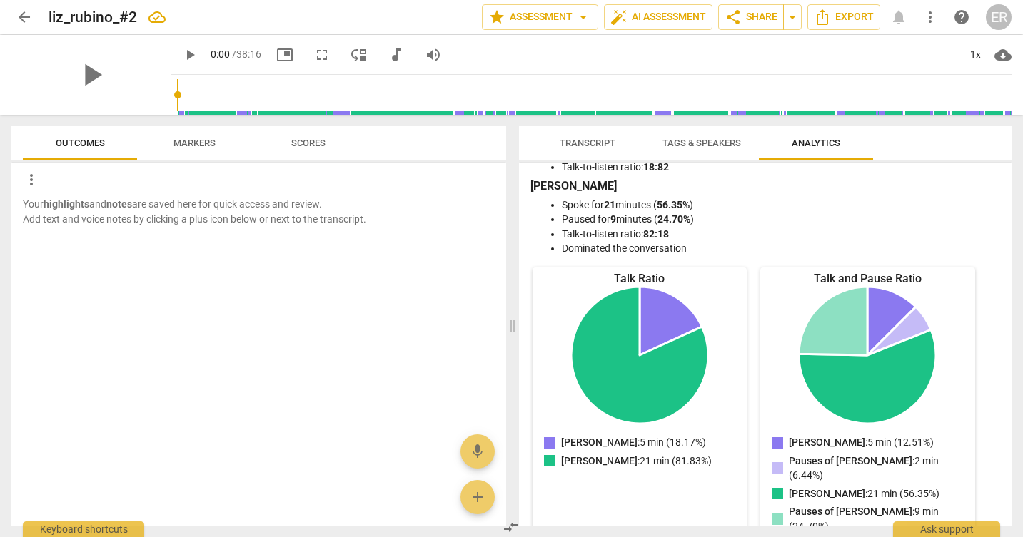
scroll to position [0, 0]
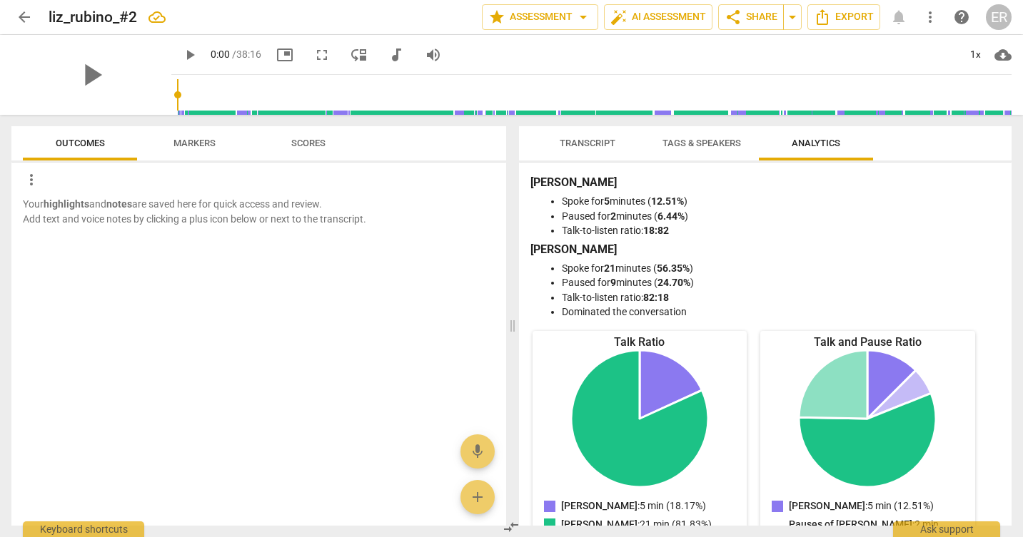
click at [709, 140] on span "Tags & Speakers" at bounding box center [701, 143] width 79 height 11
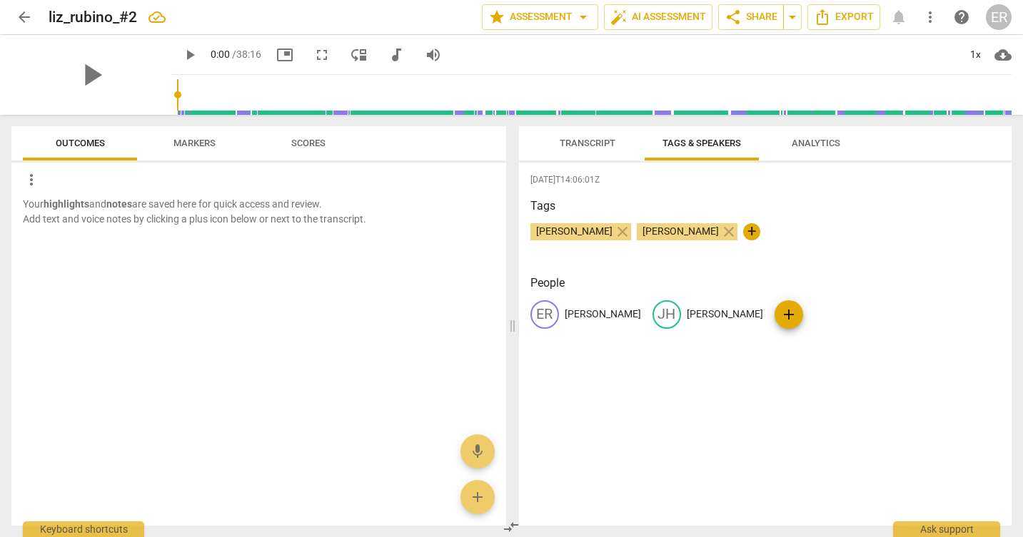
click at [602, 138] on span "Transcript" at bounding box center [588, 143] width 56 height 11
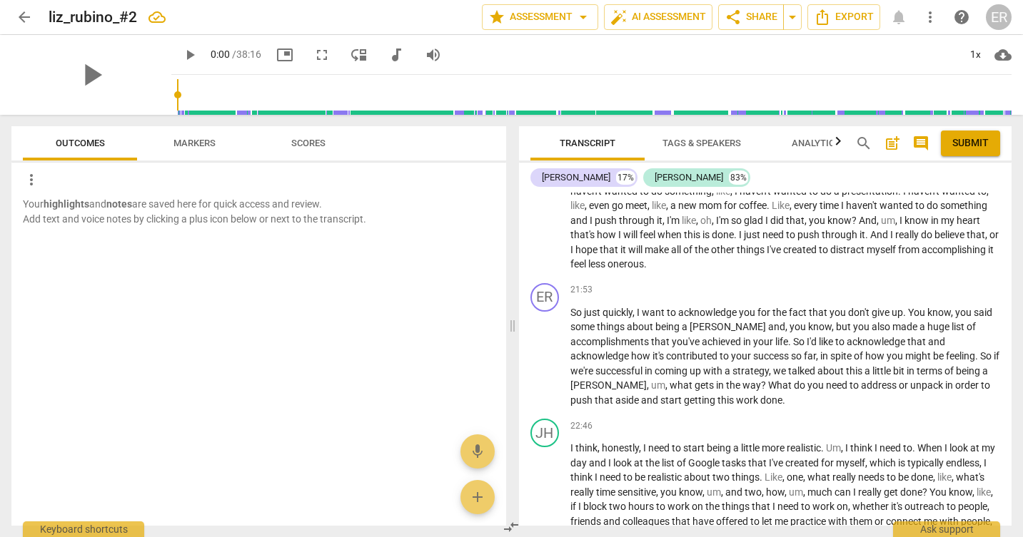
scroll to position [4292, 0]
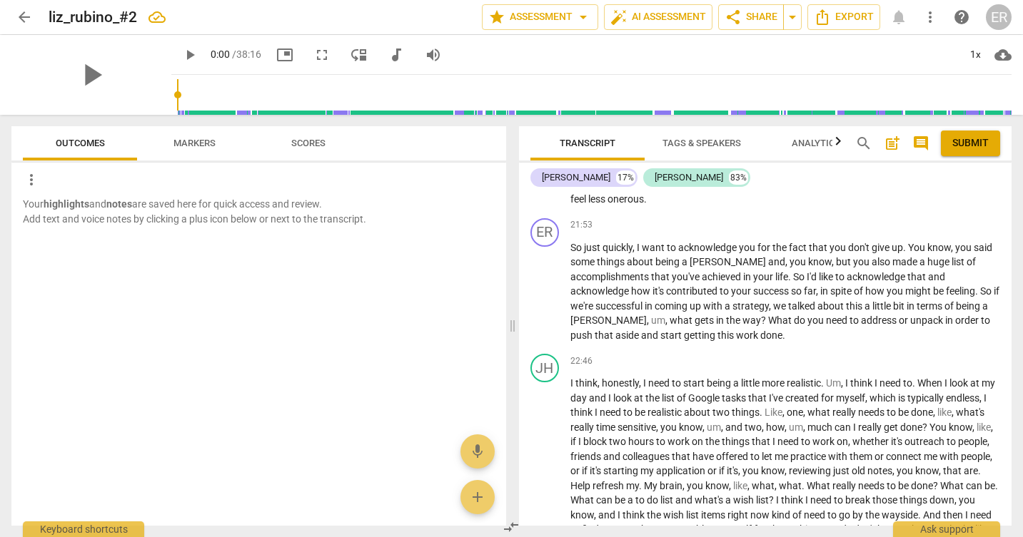
click at [163, 158] on button "Markers" at bounding box center [194, 143] width 114 height 34
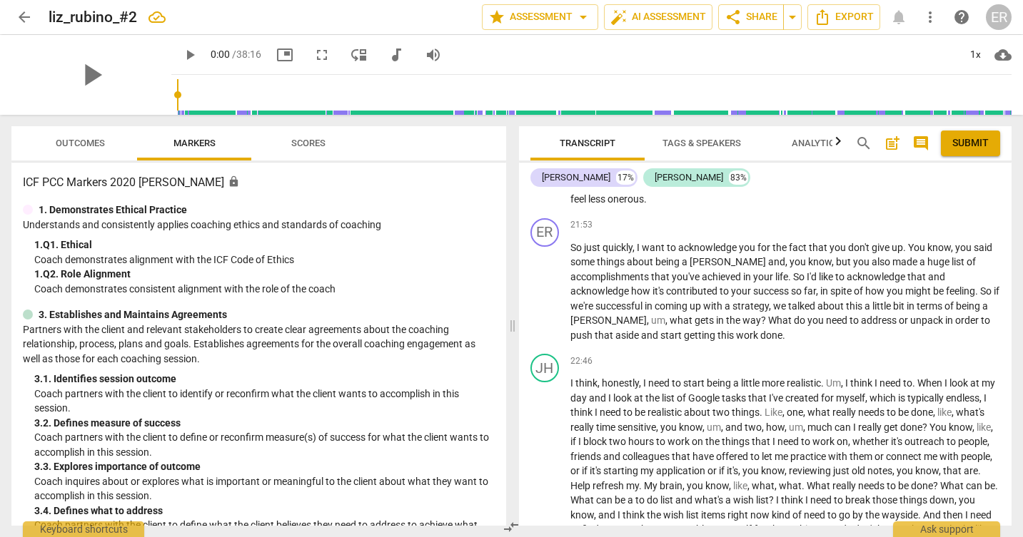
click at [332, 146] on span "Scores" at bounding box center [308, 143] width 69 height 19
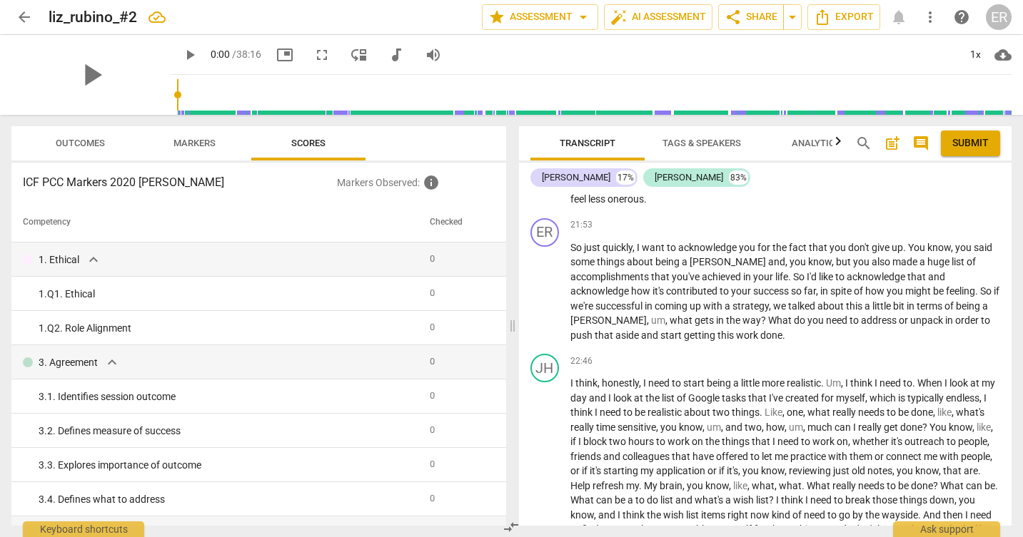
click at [67, 151] on span "Outcomes" at bounding box center [81, 143] width 84 height 19
